Goal: Task Accomplishment & Management: Manage account settings

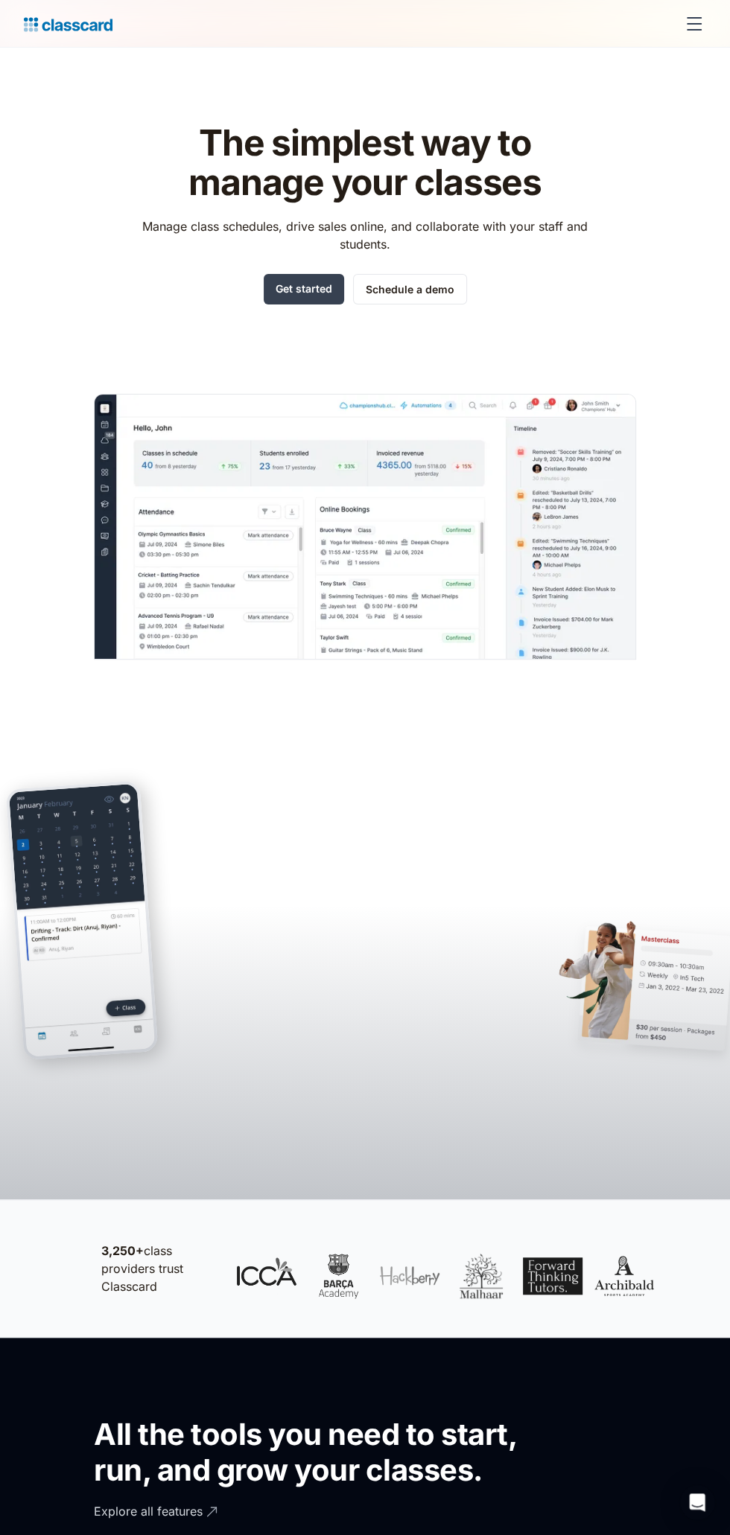
click at [693, 29] on div "menu" at bounding box center [693, 29] width 15 height 1
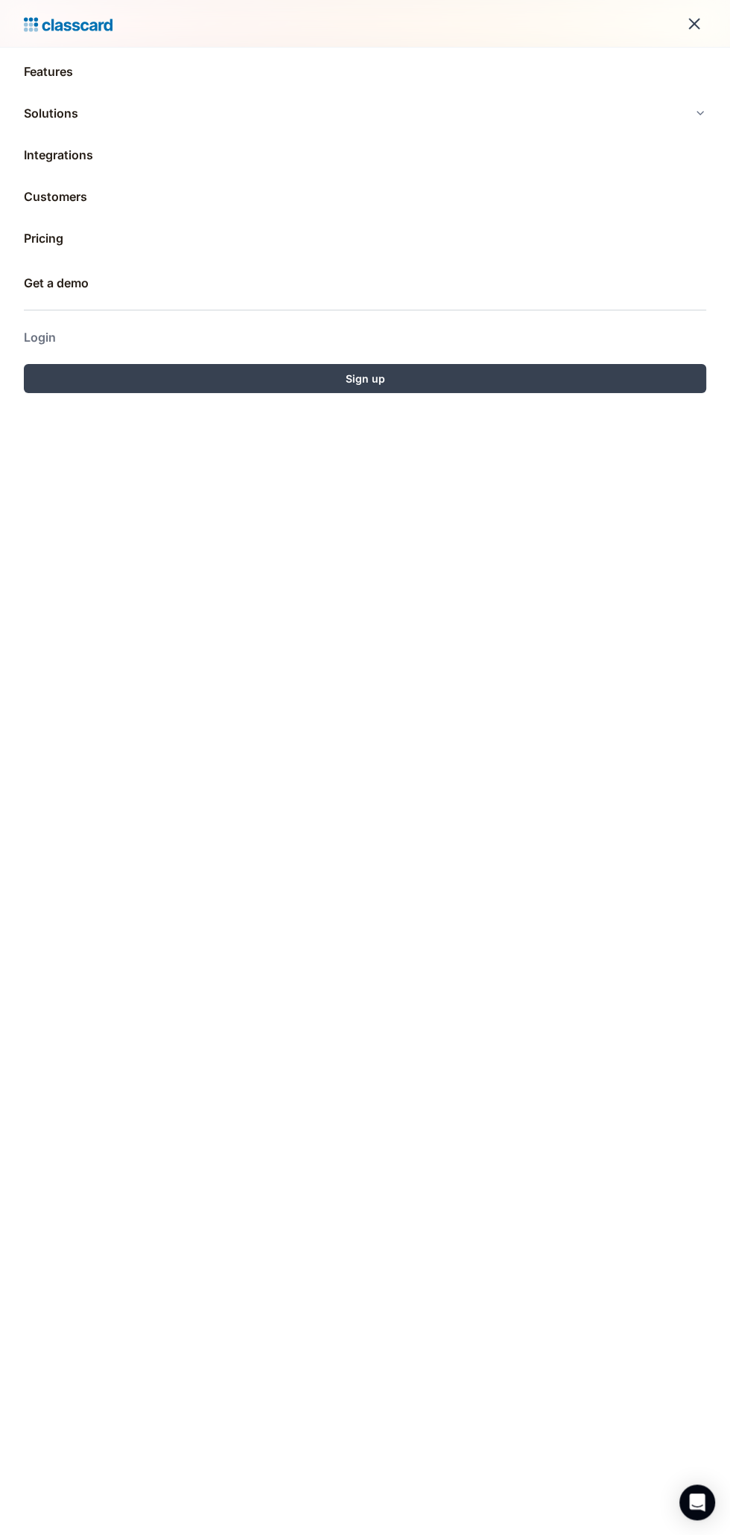
click at [41, 337] on link "Login" at bounding box center [365, 337] width 682 height 36
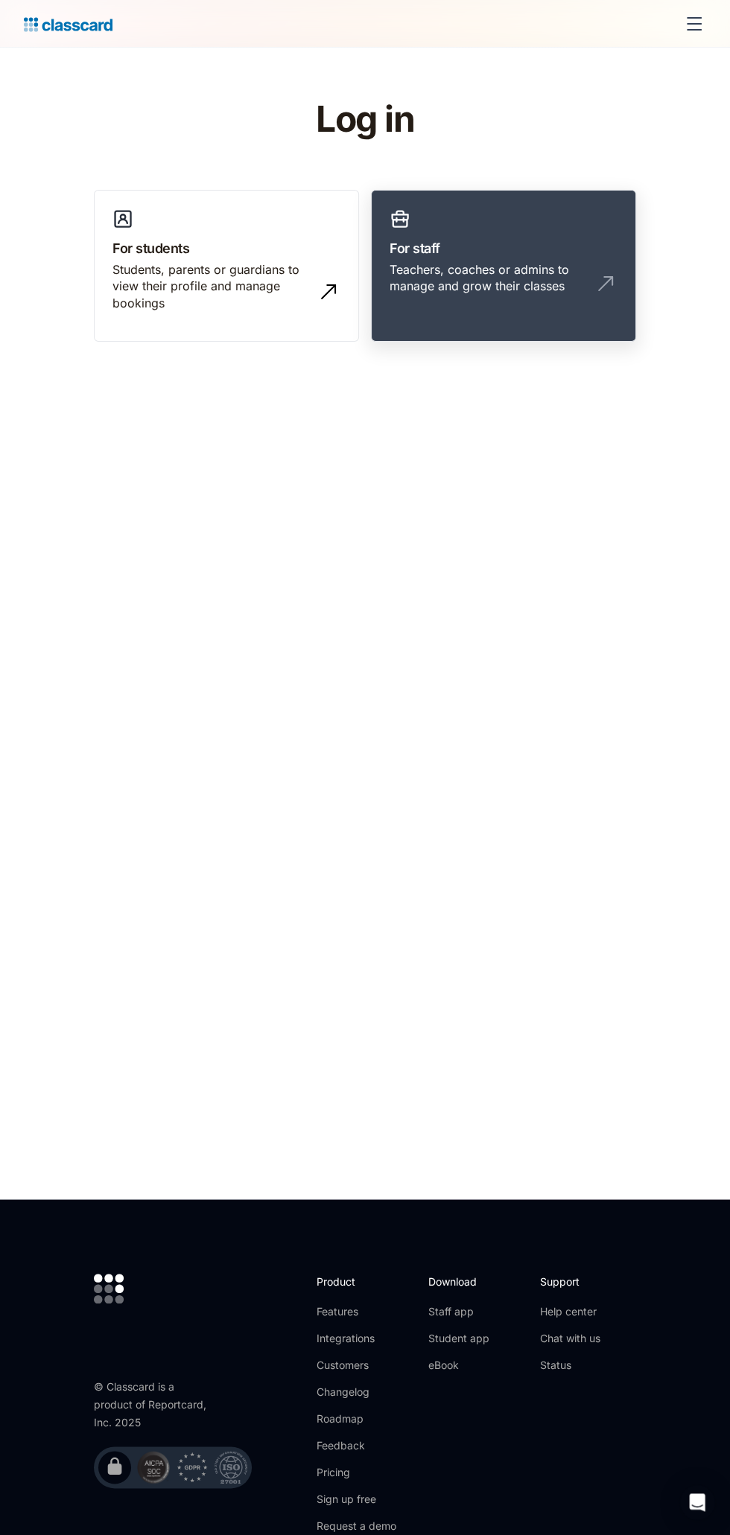
click at [518, 265] on div "Teachers, coaches or admins to manage and grow their classes" at bounding box center [488, 278] width 198 height 34
